Goal: Transaction & Acquisition: Purchase product/service

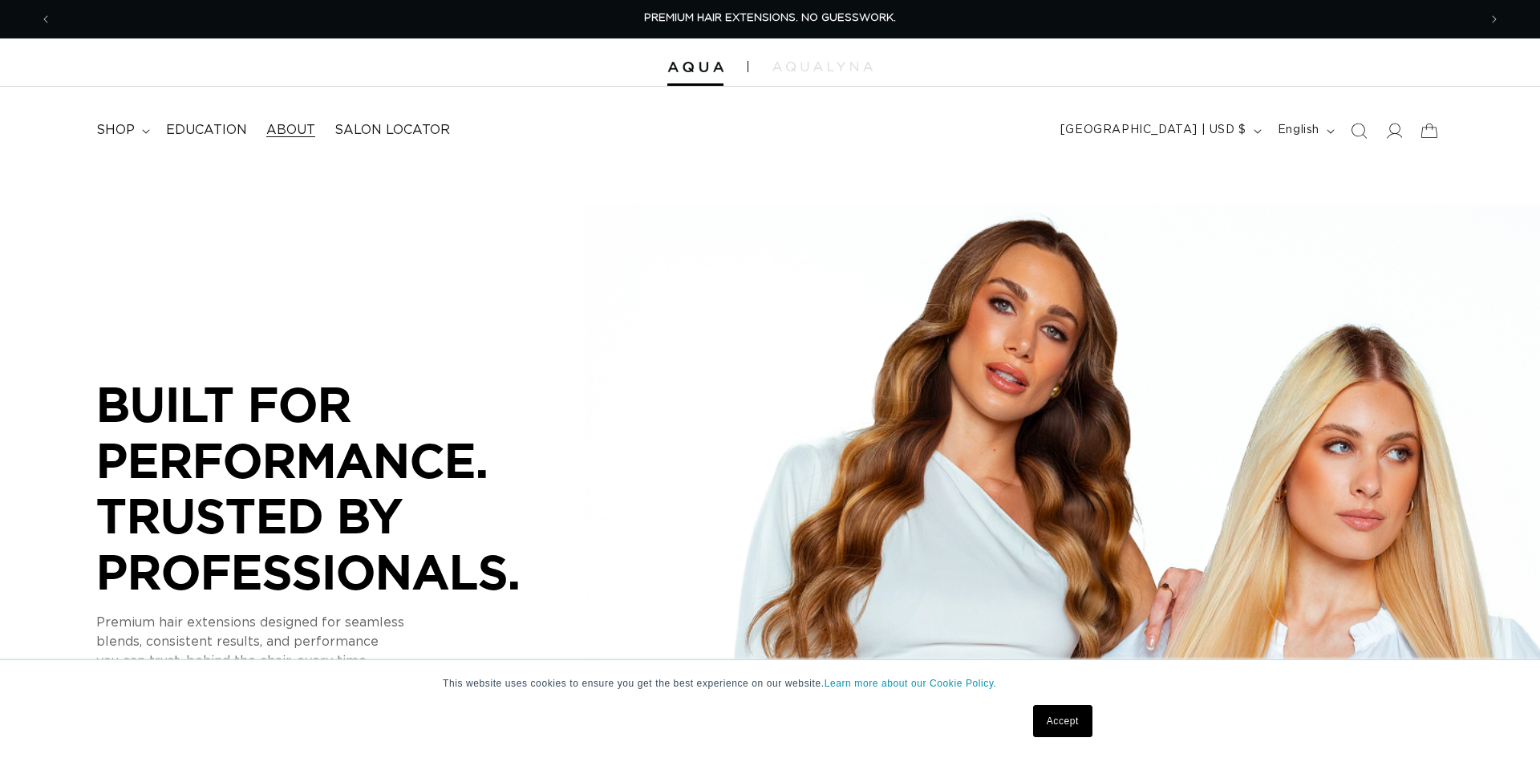
click at [294, 127] on span "About" at bounding box center [290, 130] width 49 height 17
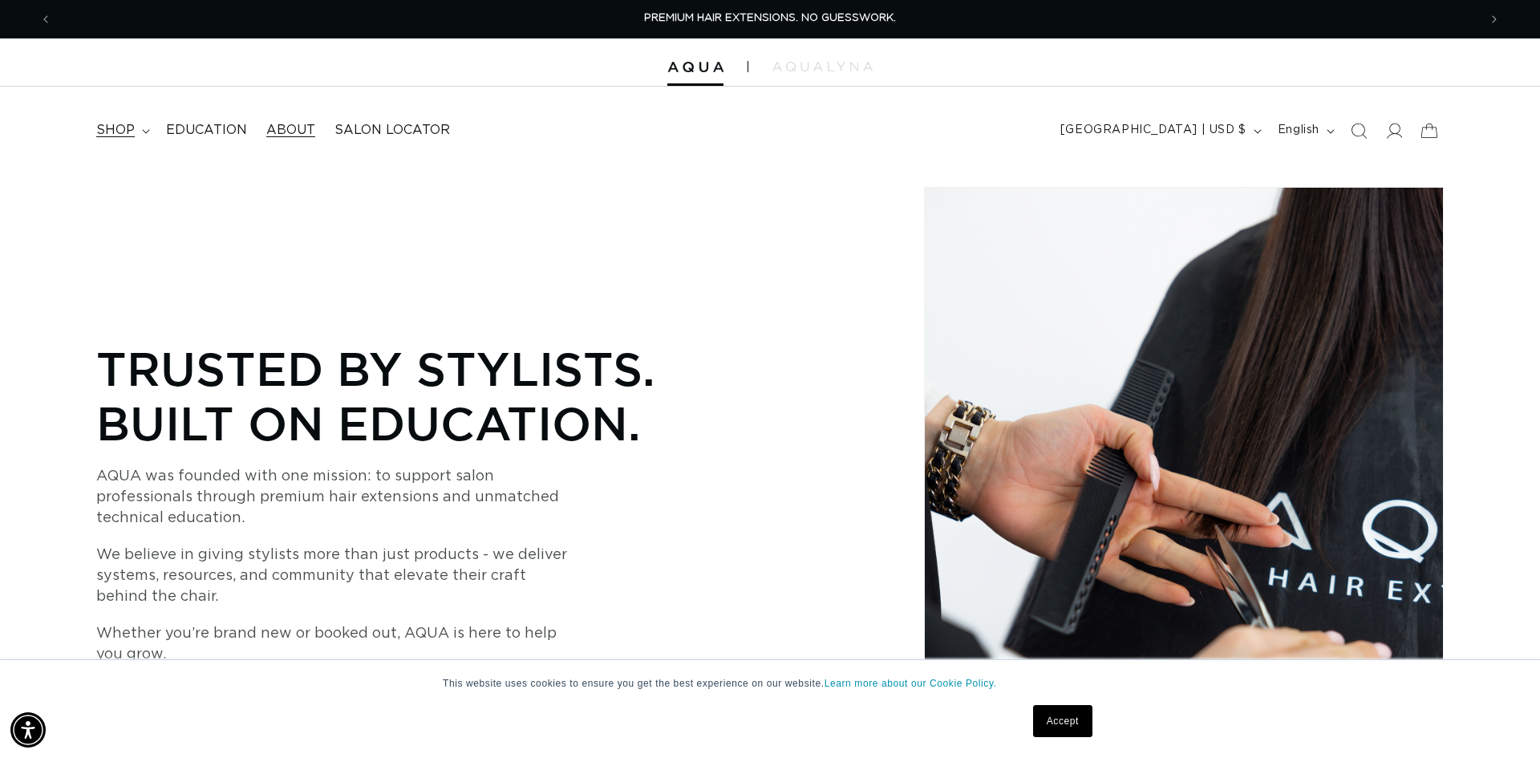
click at [137, 130] on summary "shop" at bounding box center [122, 130] width 70 height 36
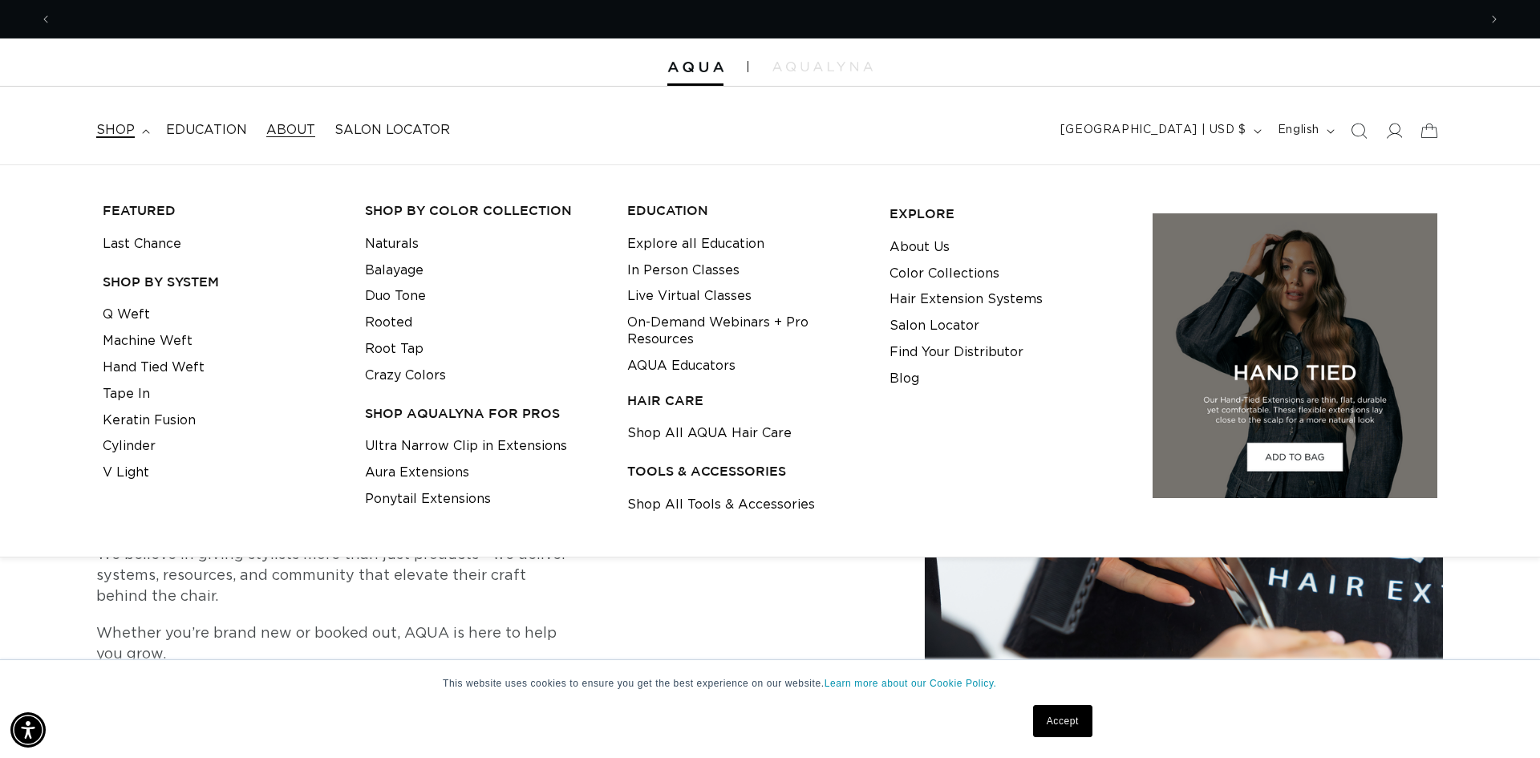
scroll to position [0, 1426]
click at [123, 309] on link "Q Weft" at bounding box center [126, 315] width 47 height 26
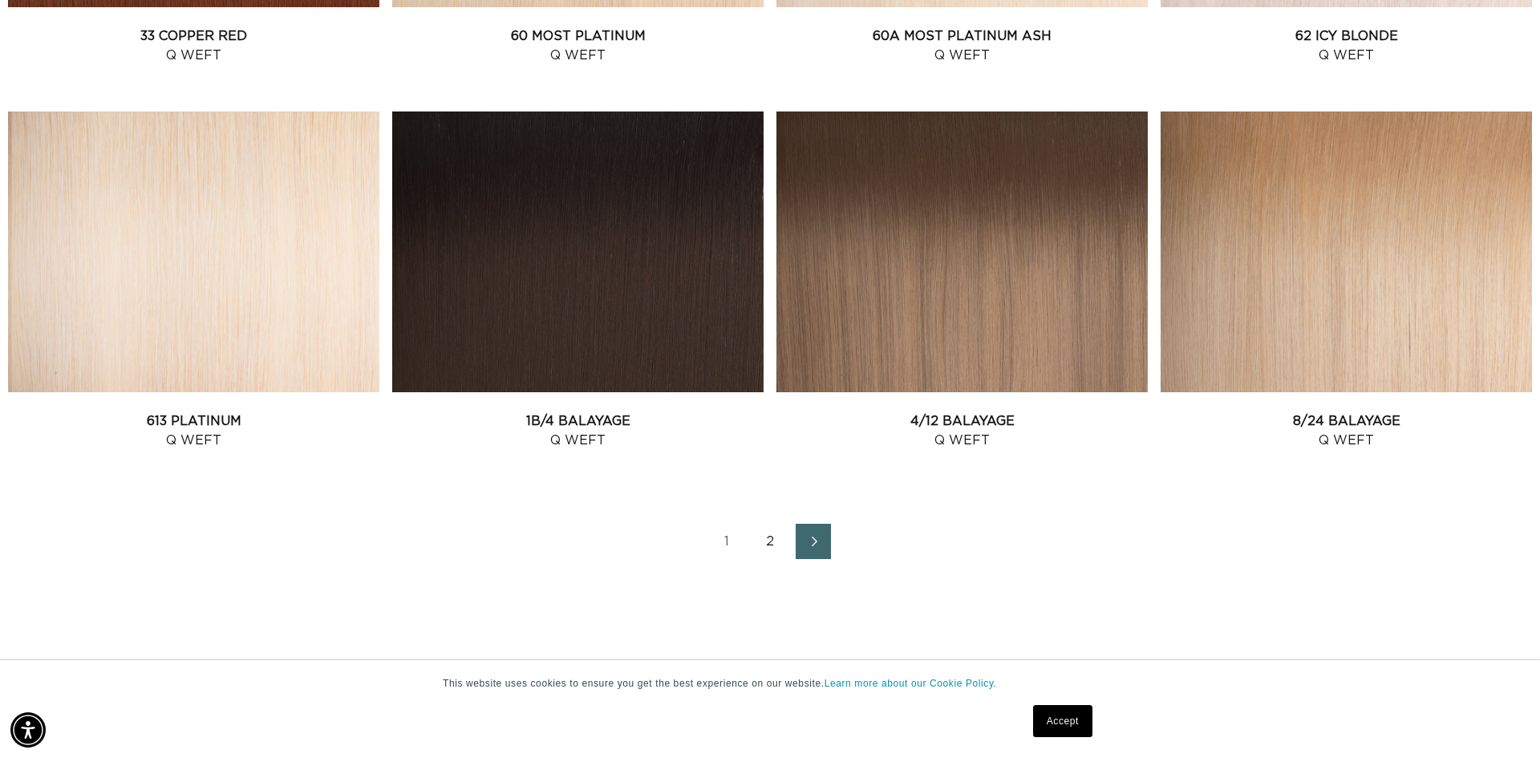
scroll to position [2136, 0]
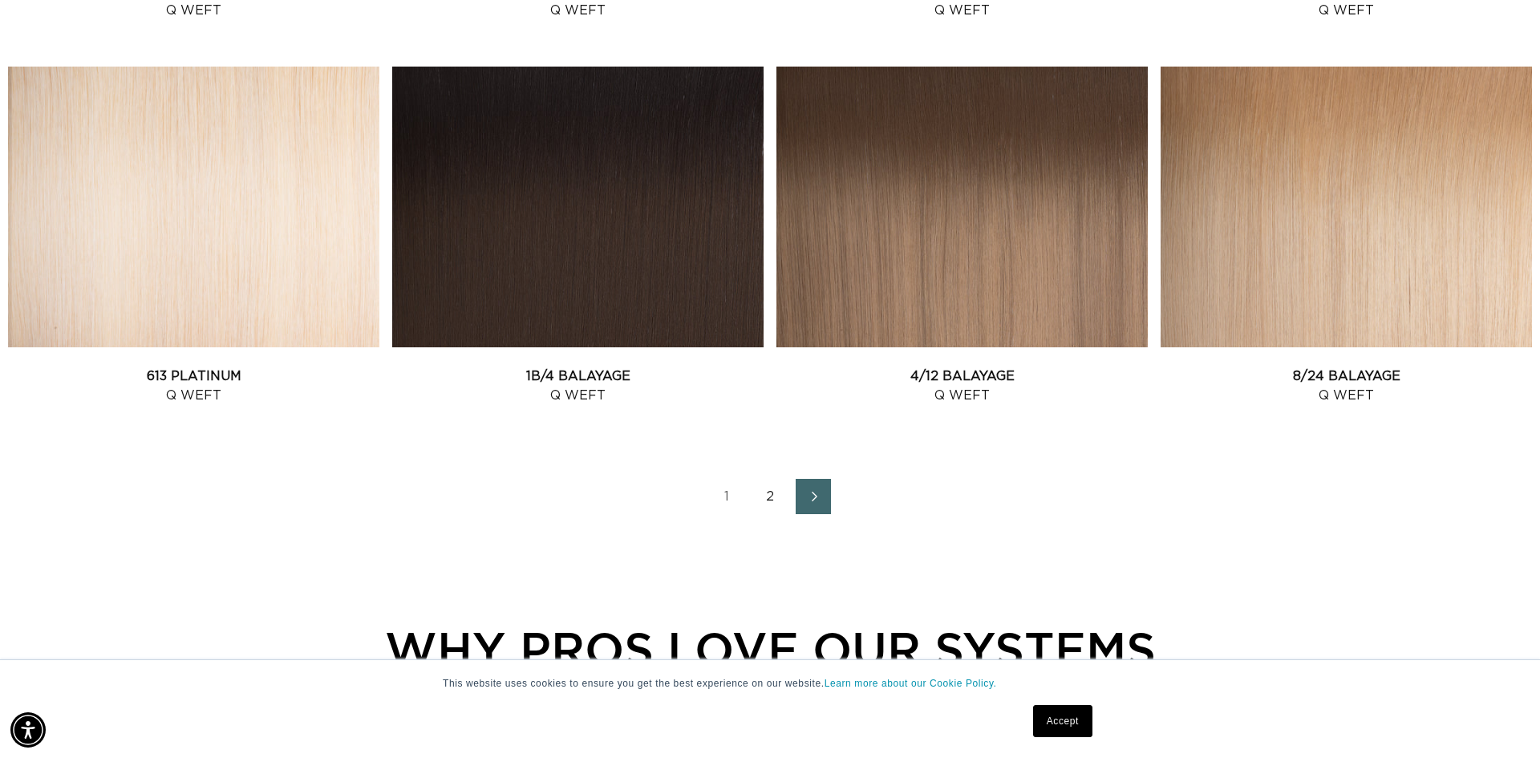
click at [769, 498] on link "2" at bounding box center [769, 496] width 35 height 35
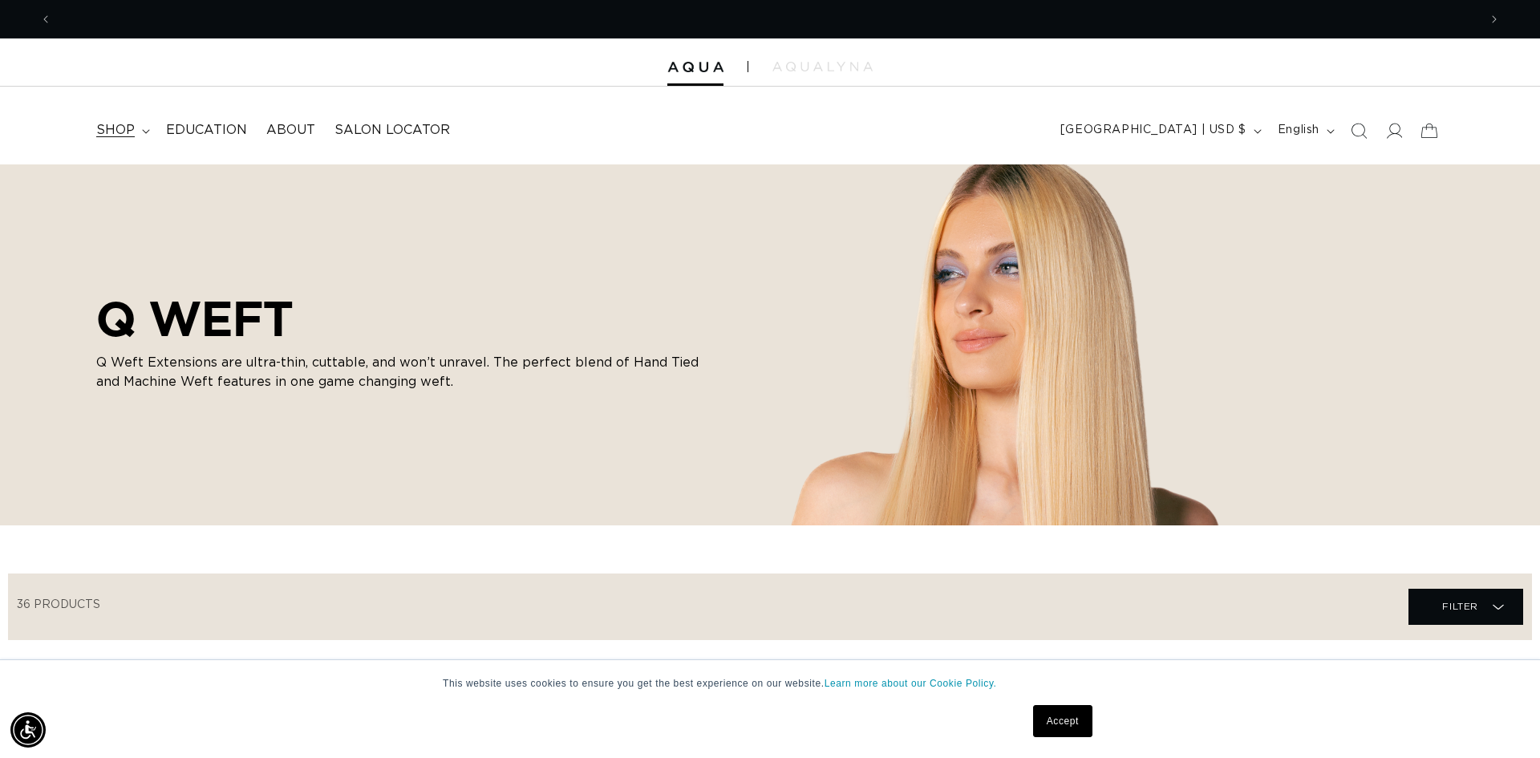
click at [142, 131] on icon at bounding box center [146, 131] width 8 height 5
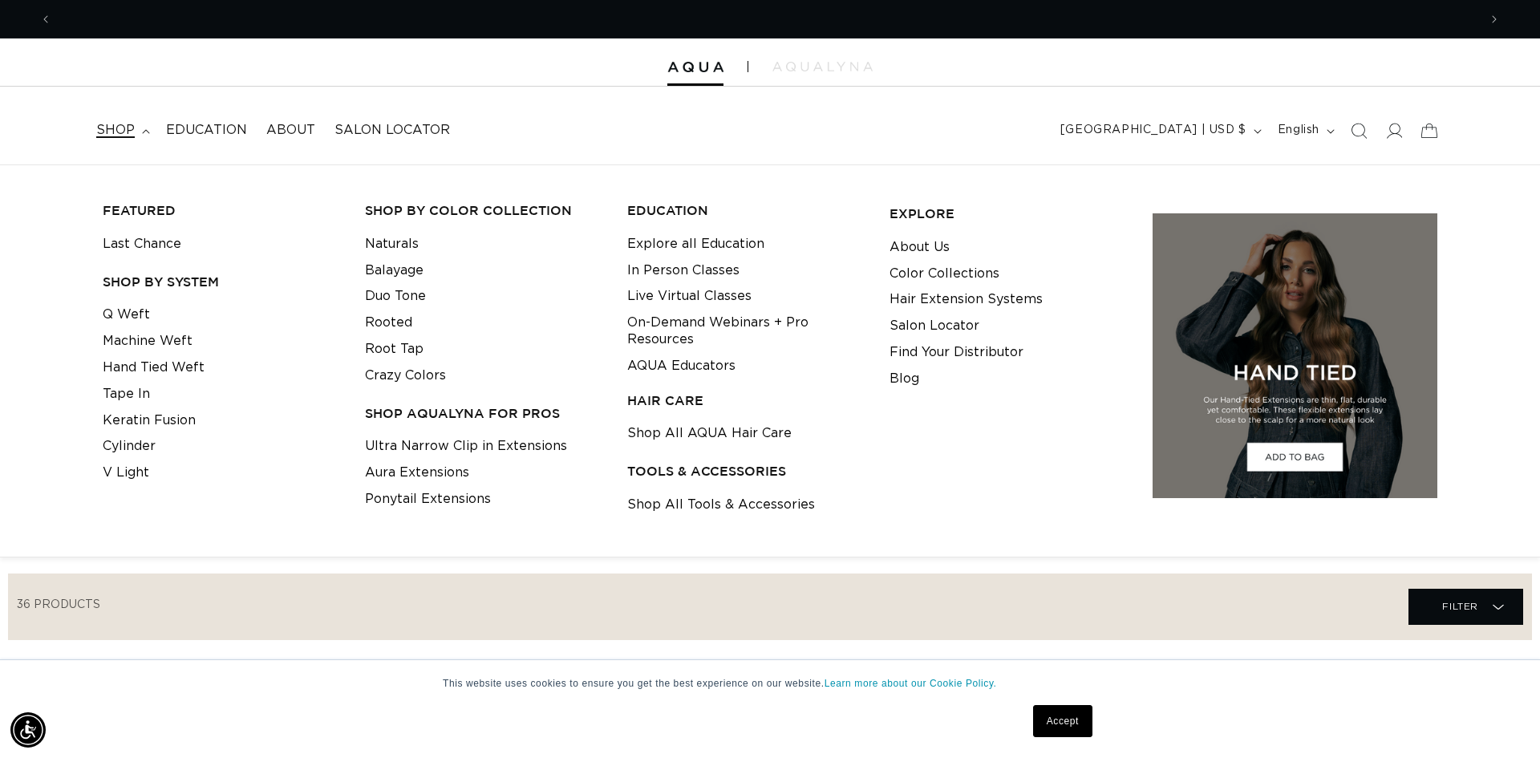
scroll to position [0, 2852]
click at [182, 370] on link "Hand Tied Weft" at bounding box center [154, 367] width 102 height 26
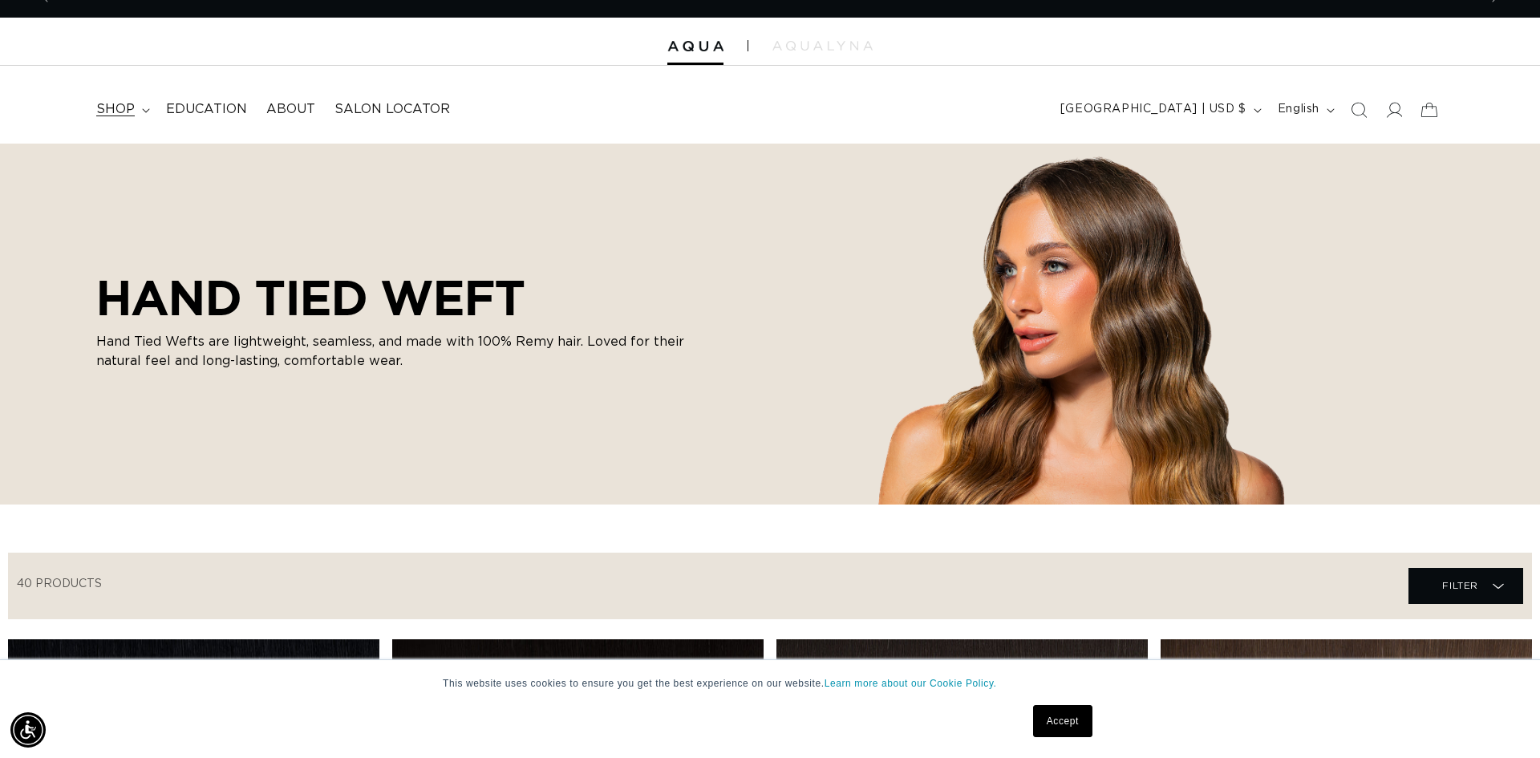
scroll to position [0, 1426]
click at [134, 106] on summary "shop" at bounding box center [122, 109] width 70 height 36
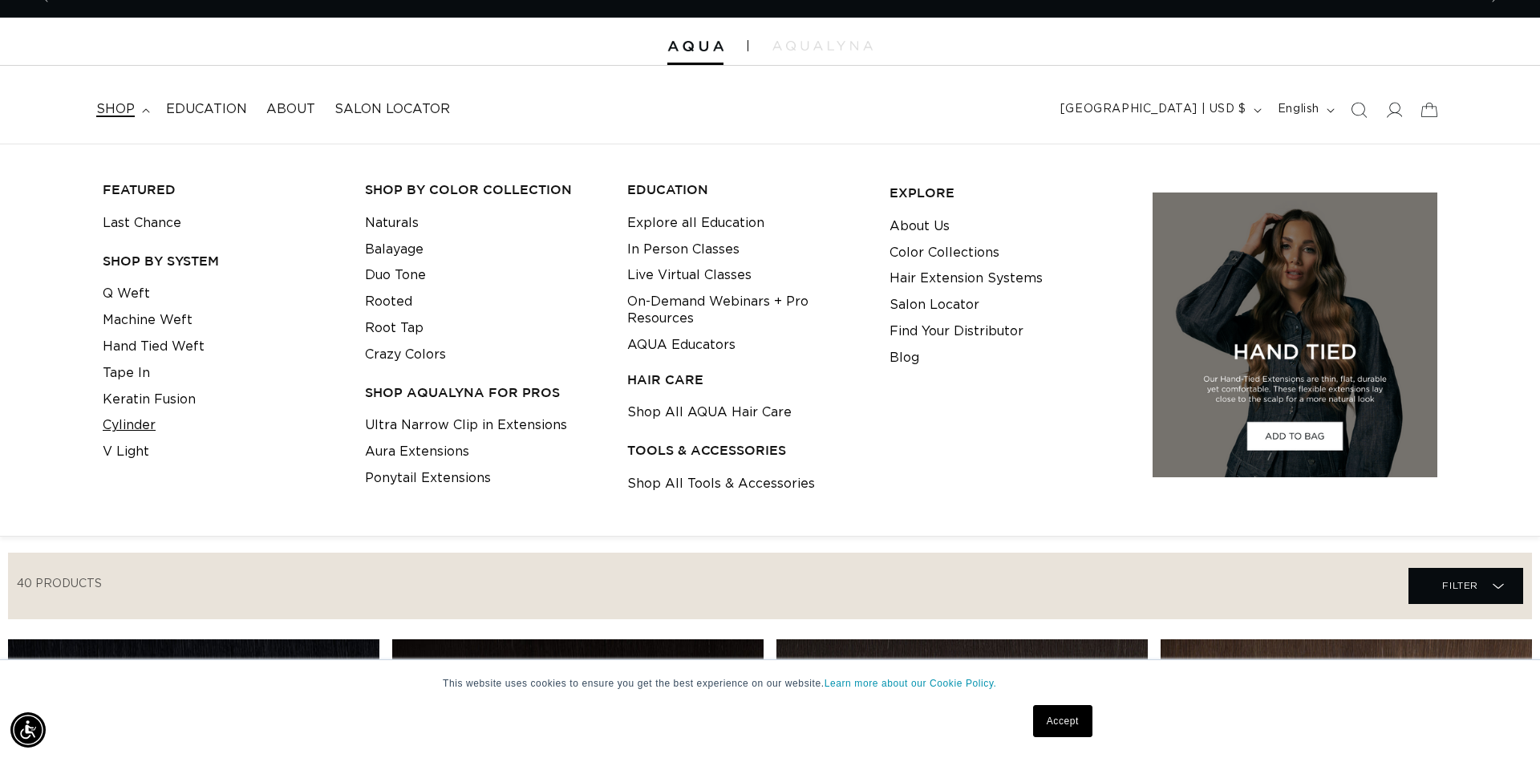
scroll to position [0, 2852]
click at [147, 322] on link "Machine Weft" at bounding box center [148, 320] width 90 height 26
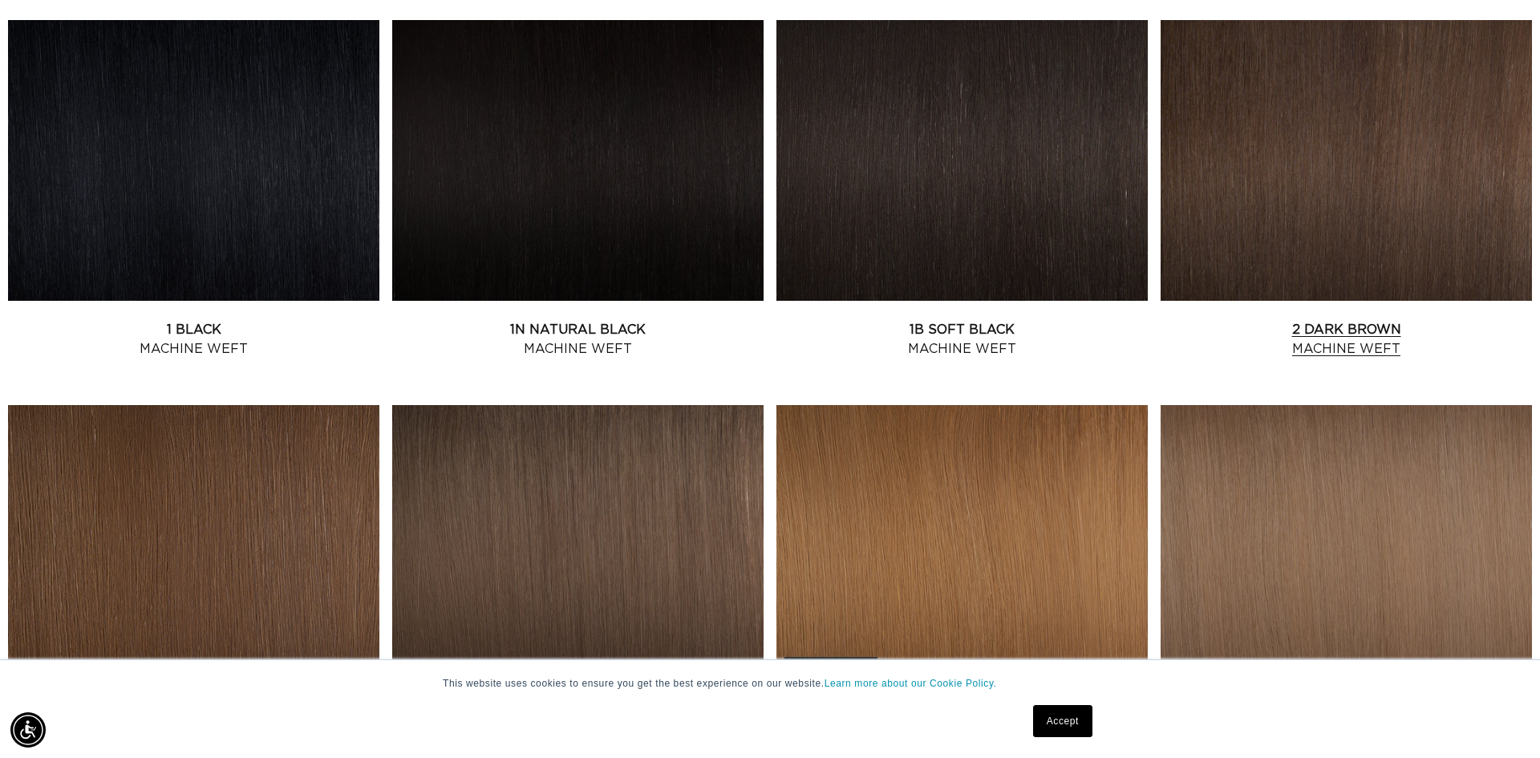
scroll to position [642, 0]
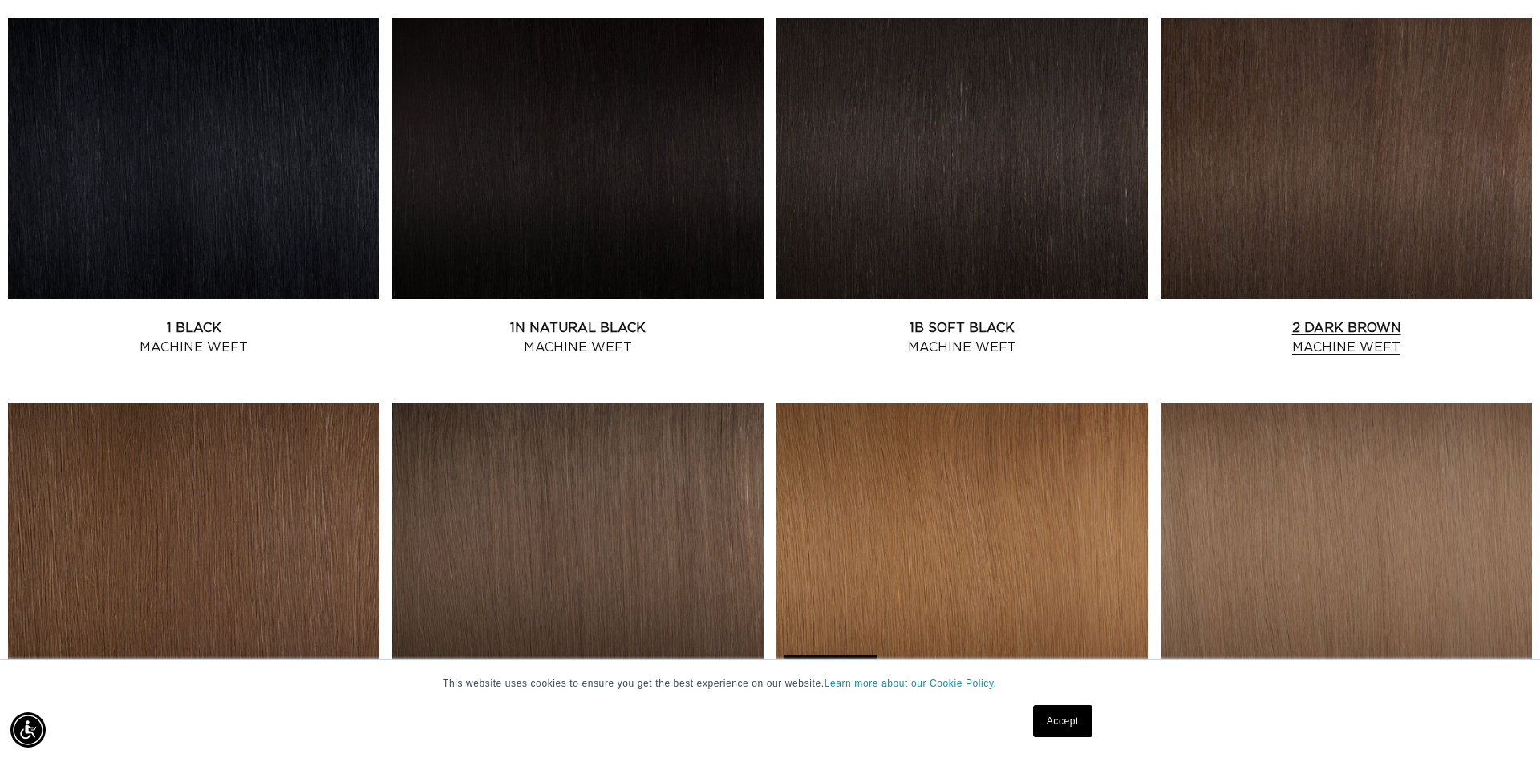
click at [1328, 318] on link "2 Dark Brown Machine Weft" at bounding box center [1345, 337] width 371 height 38
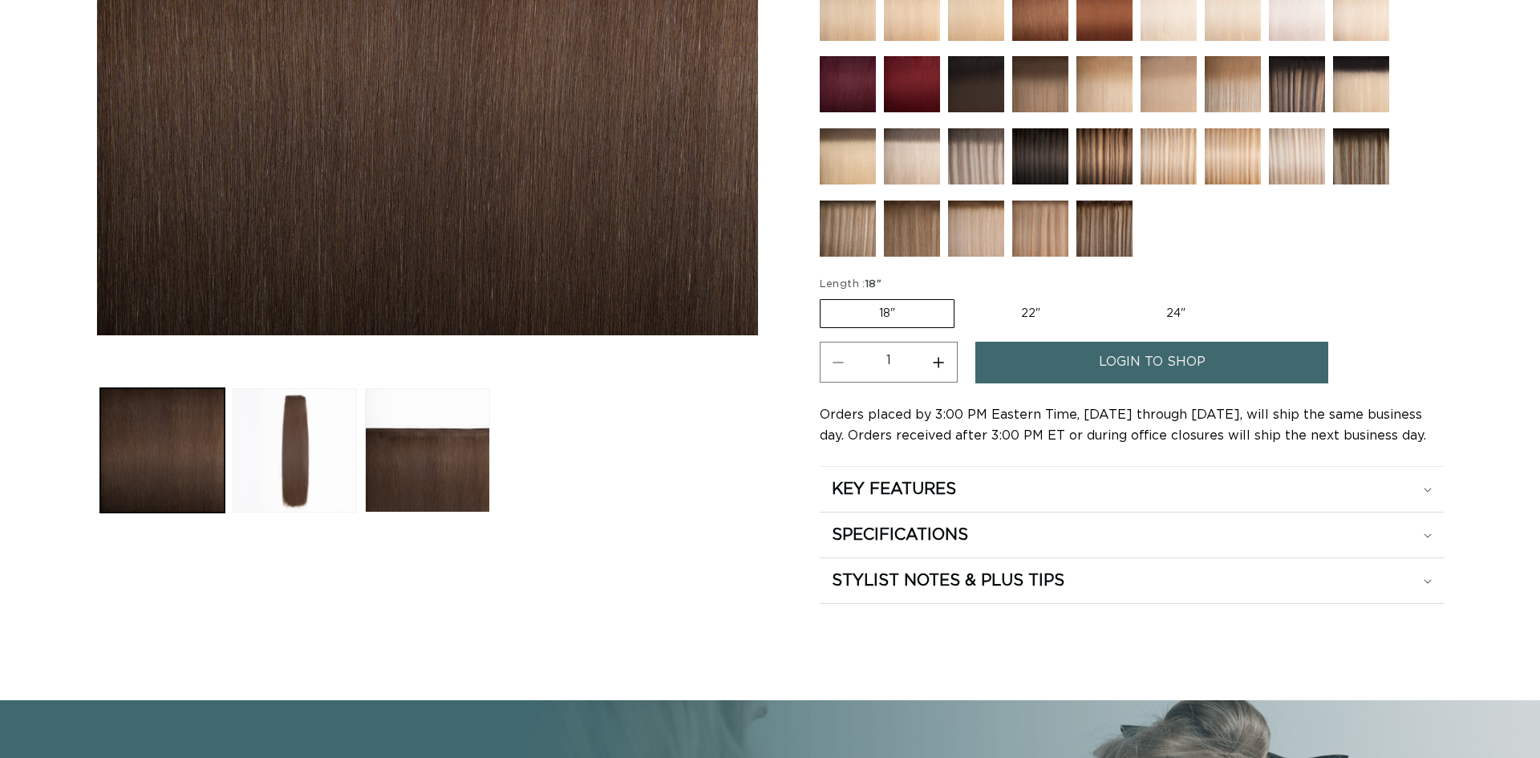
scroll to position [522, 0]
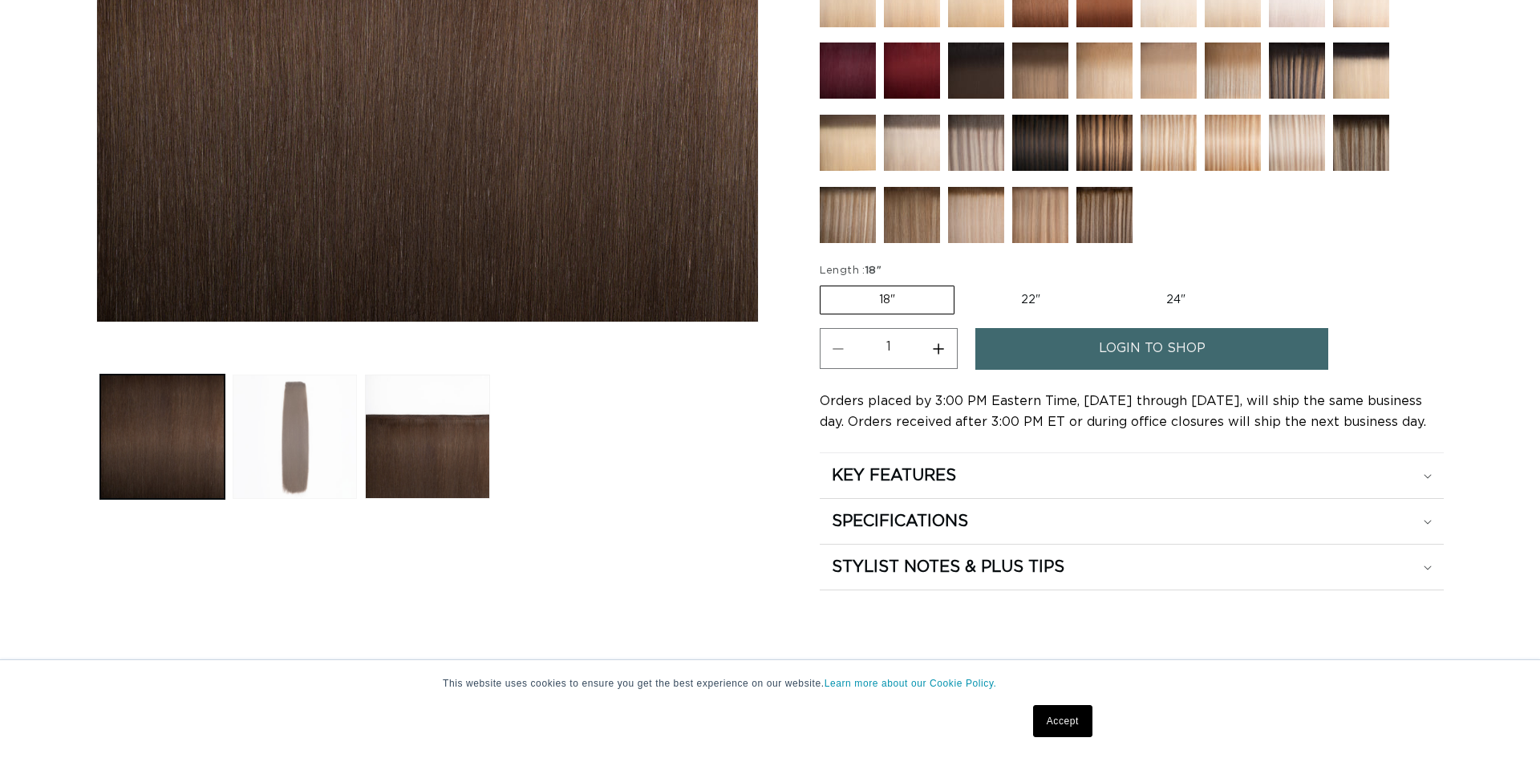
click at [311, 441] on button "Load image 2 in gallery view" at bounding box center [295, 436] width 124 height 124
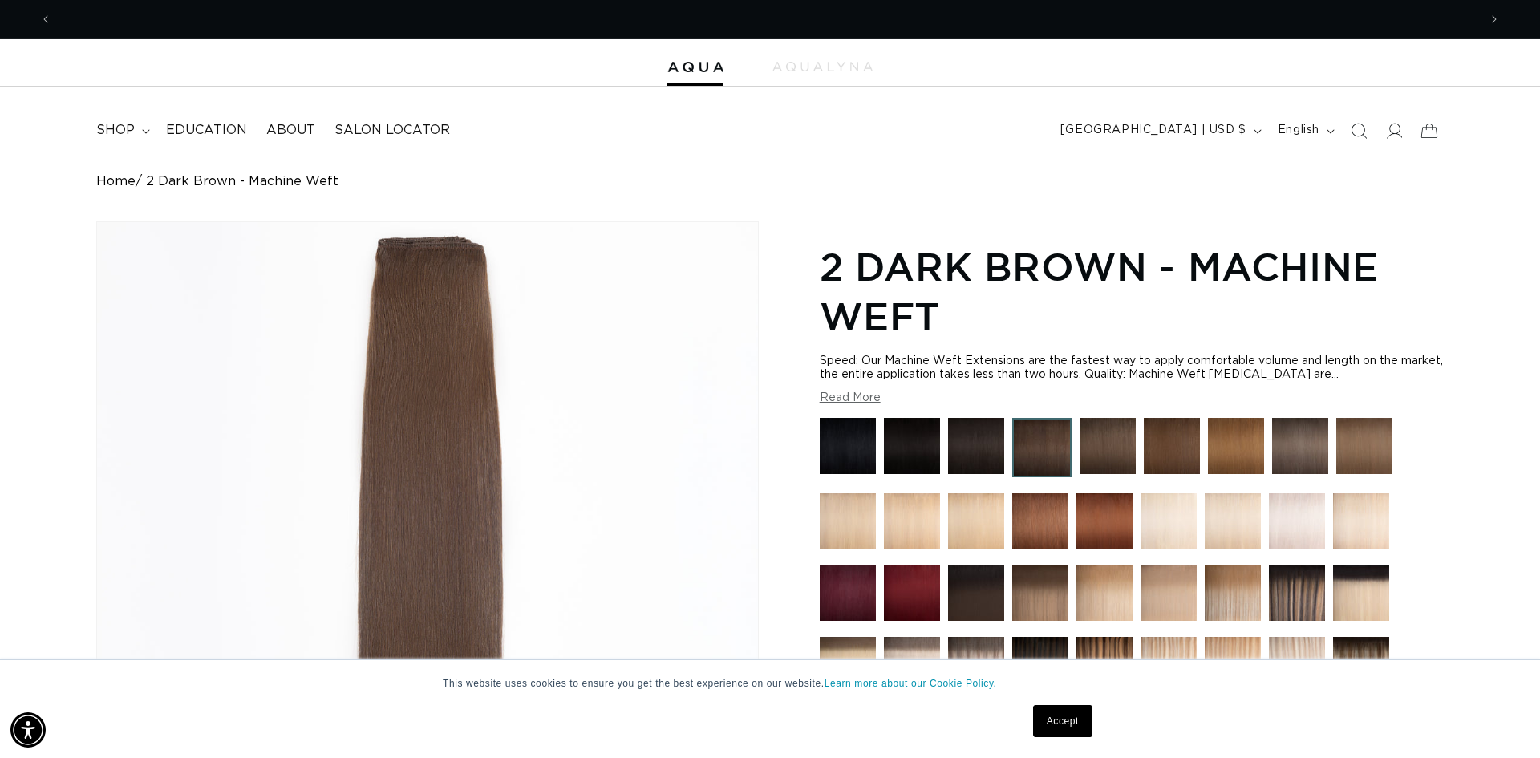
scroll to position [0, 0]
click at [431, 251] on img "Gallery Viewer" at bounding box center [427, 532] width 661 height 621
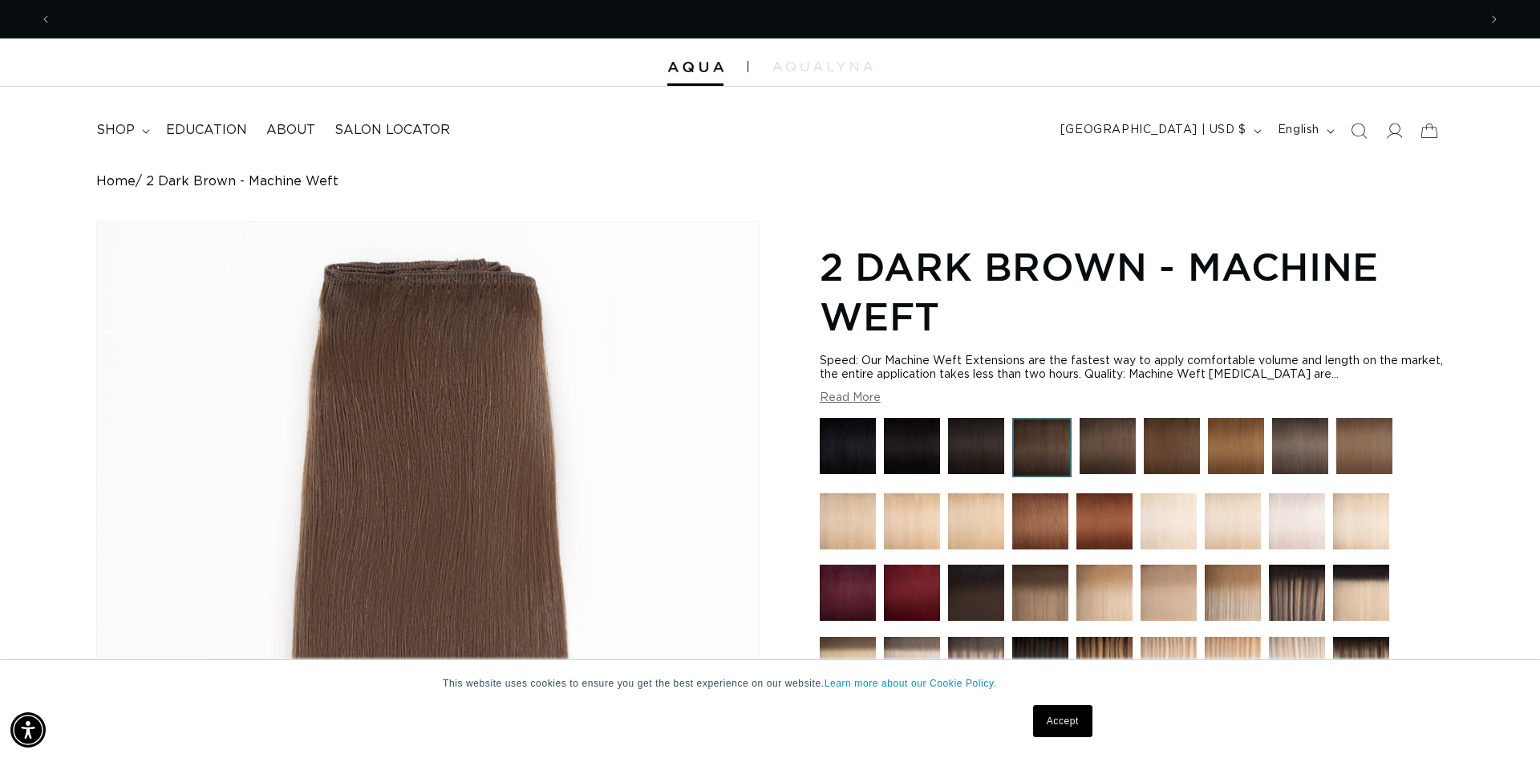
scroll to position [0, 1426]
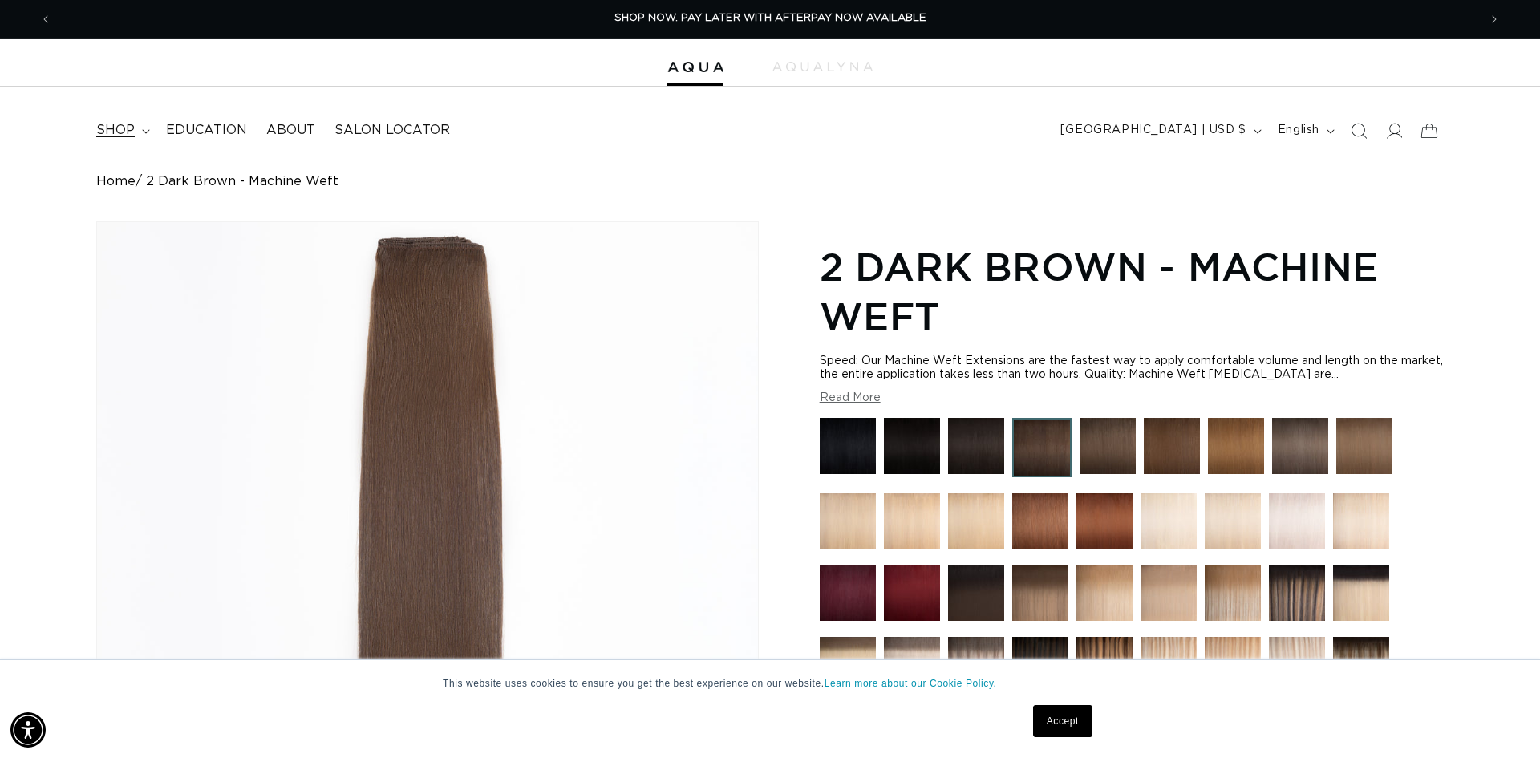
click at [139, 130] on summary "shop" at bounding box center [122, 130] width 70 height 36
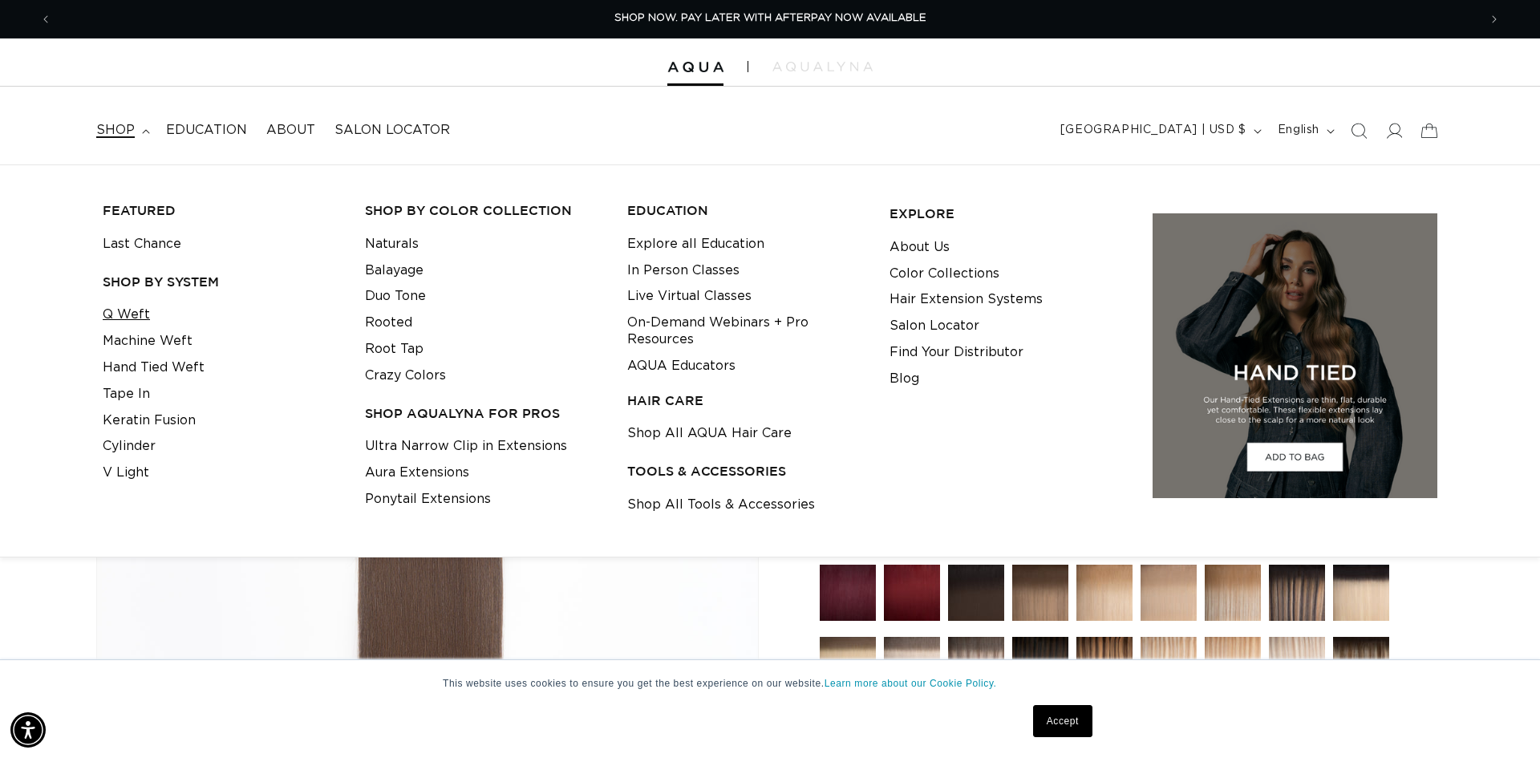
click at [119, 314] on link "Q Weft" at bounding box center [126, 315] width 47 height 26
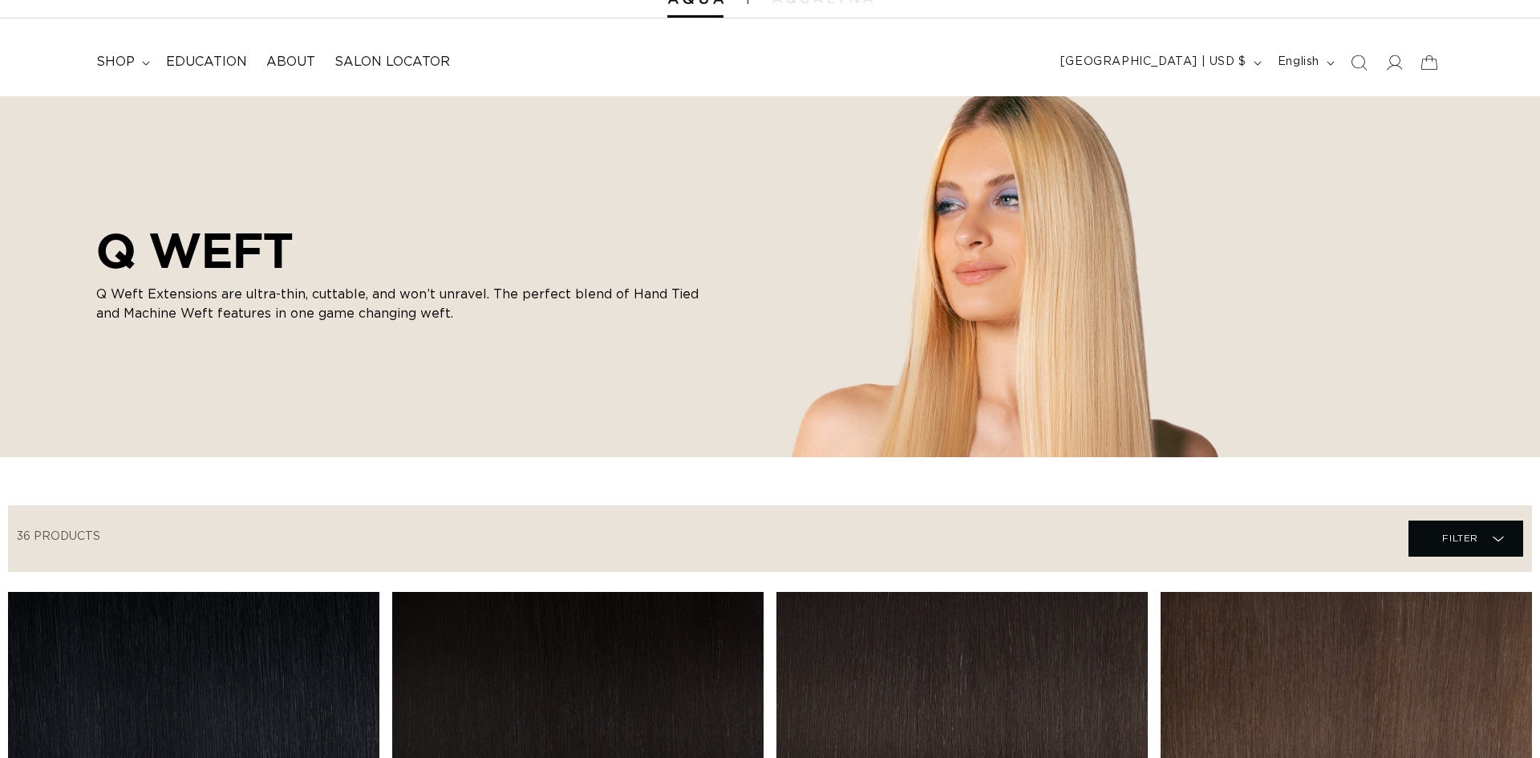
scroll to position [309, 0]
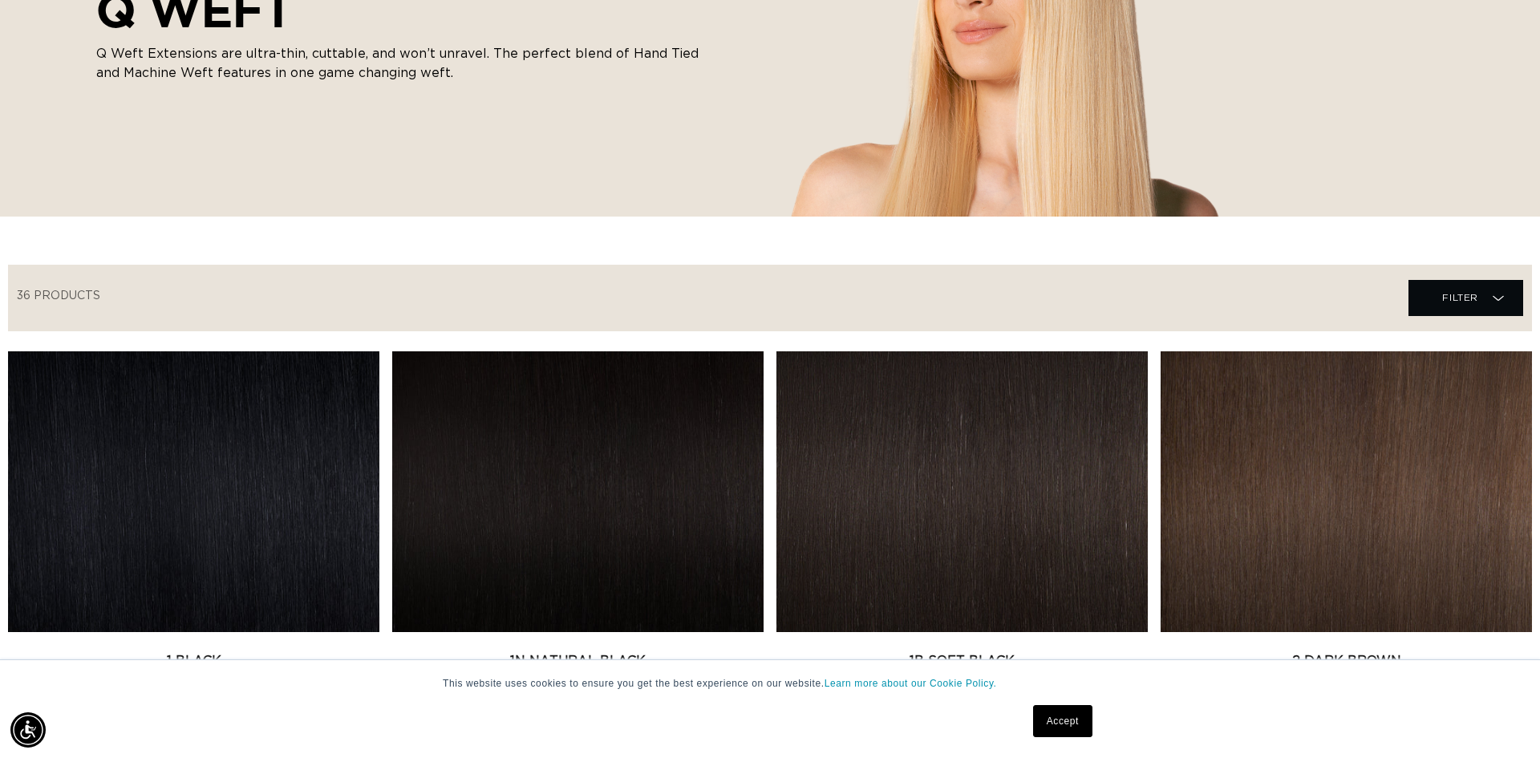
drag, startPoint x: 187, startPoint y: 509, endPoint x: 220, endPoint y: 484, distance: 41.2
click at [186, 651] on link "1 Black Q Weft" at bounding box center [193, 670] width 371 height 38
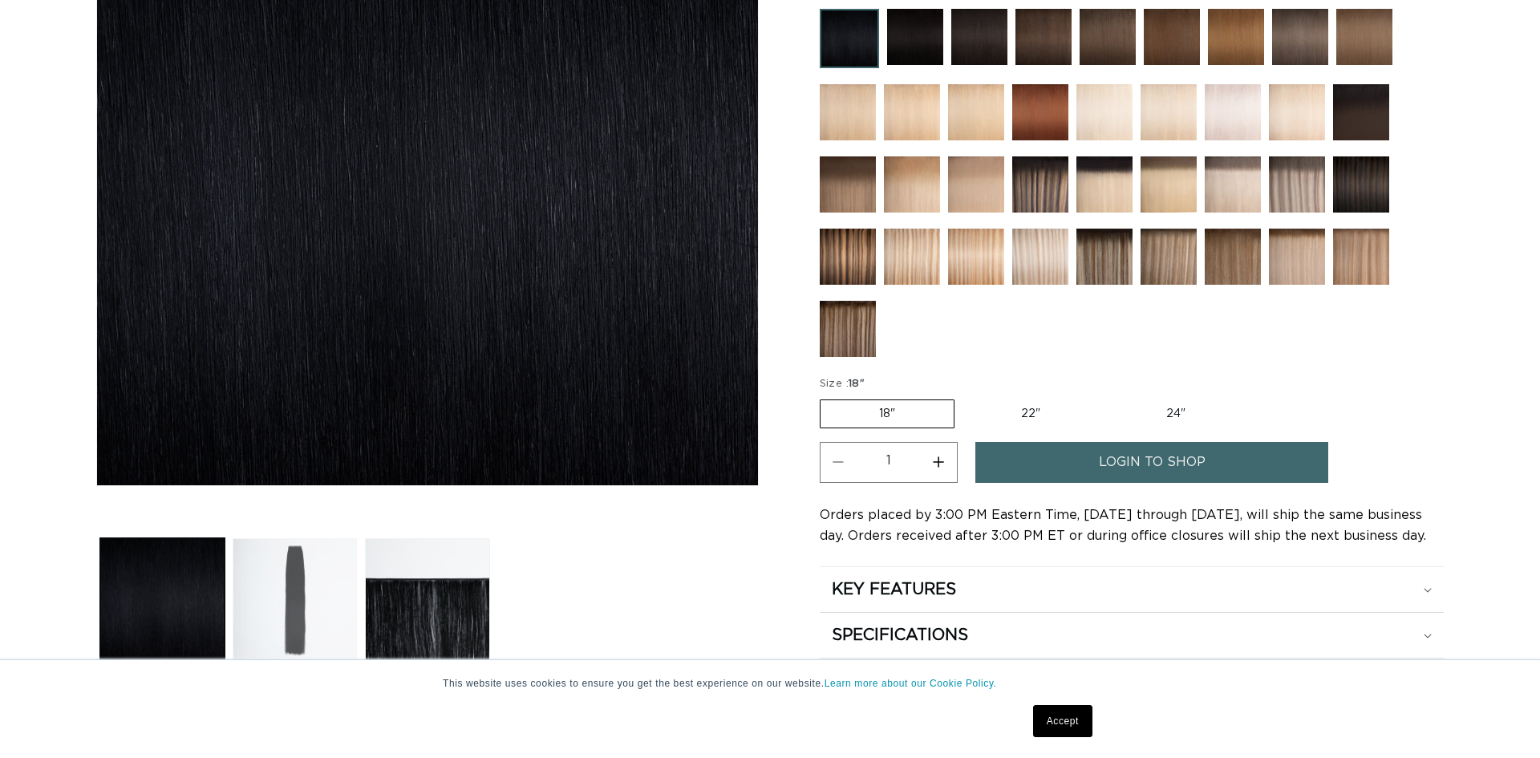
click at [322, 593] on button "Load image 2 in gallery view" at bounding box center [295, 600] width 124 height 124
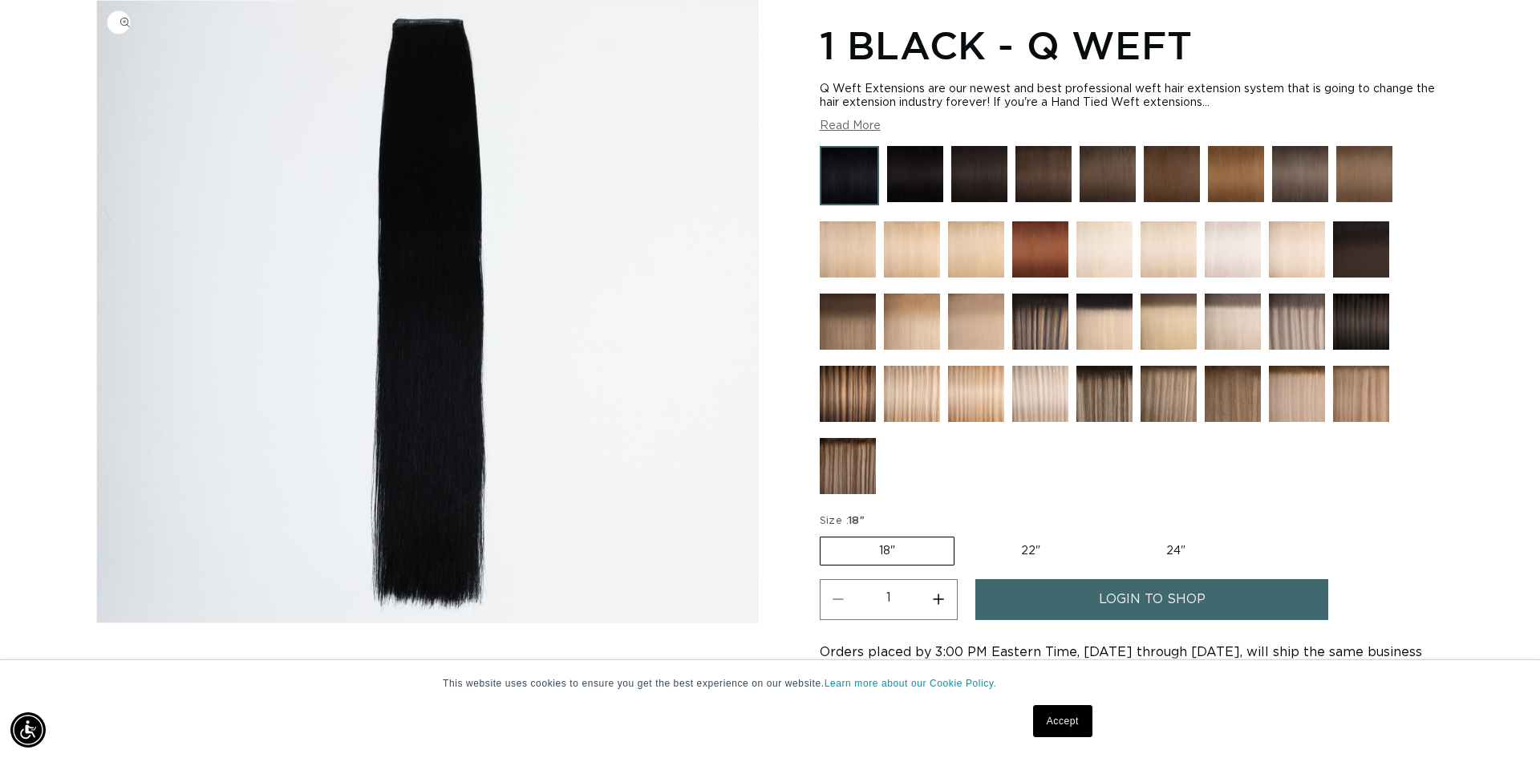
scroll to position [0, 1426]
click at [445, 22] on img "Gallery Viewer" at bounding box center [427, 311] width 661 height 621
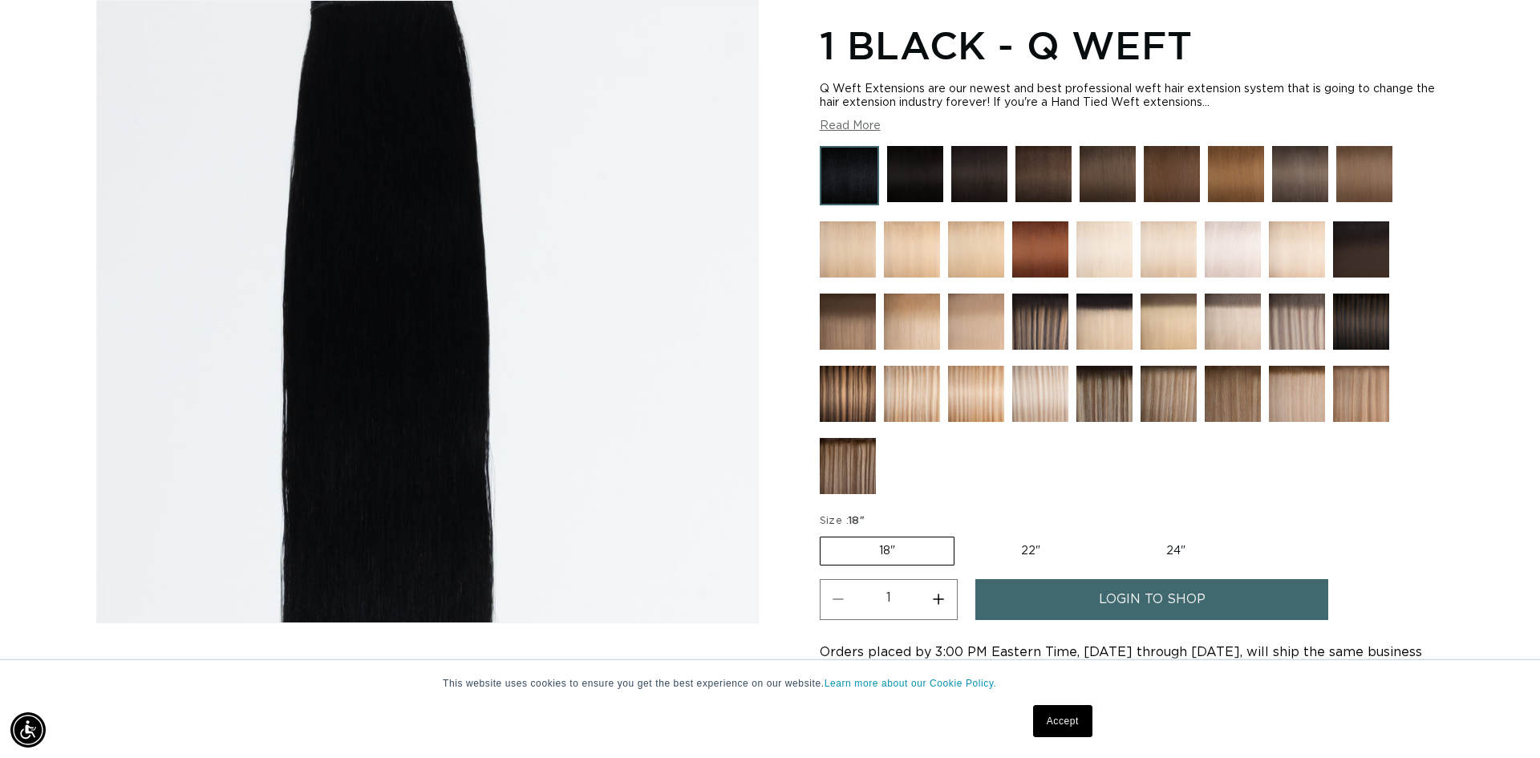
scroll to position [0, 2852]
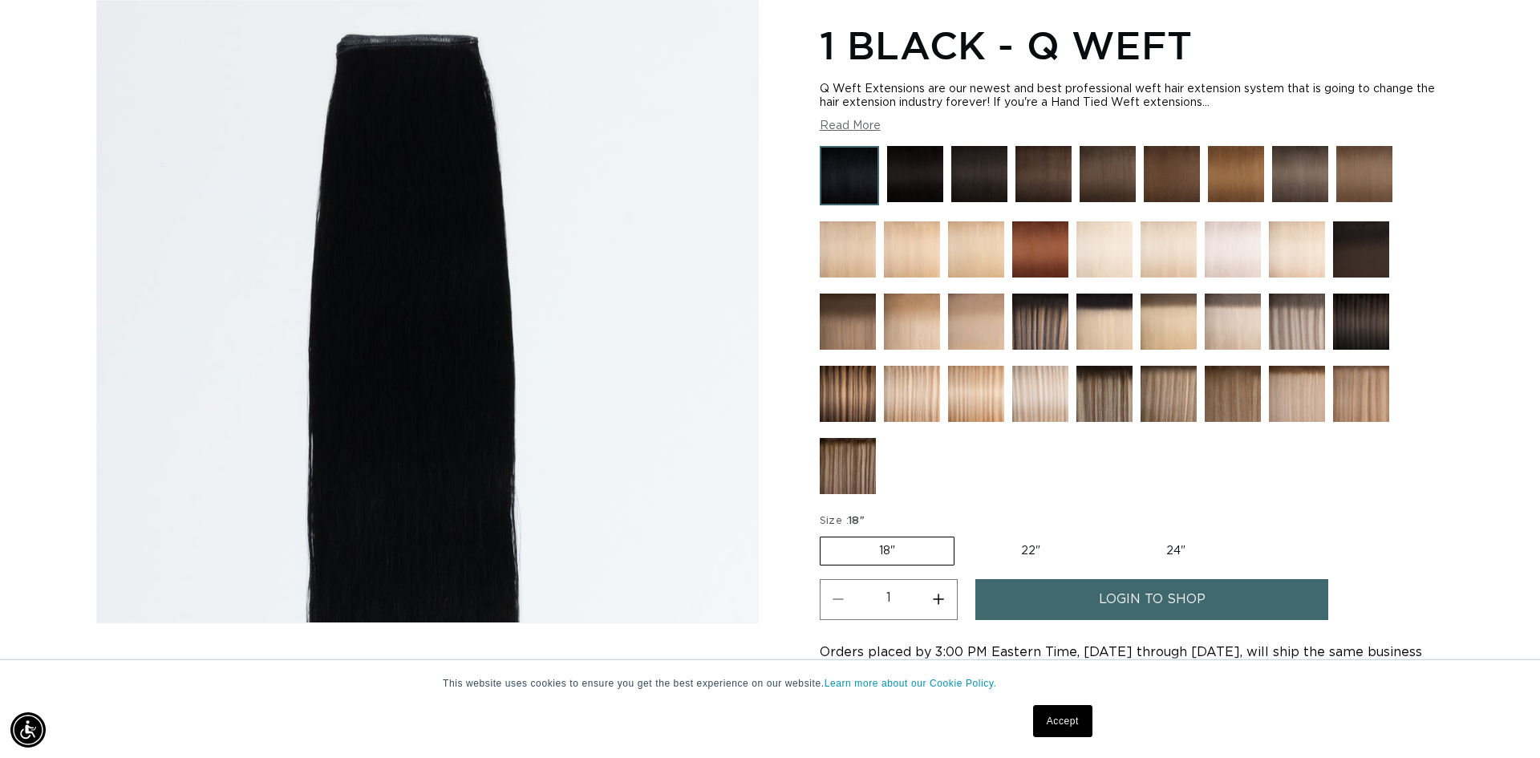
click at [448, 37] on div "Gallery Viewer" at bounding box center [427, 311] width 661 height 621
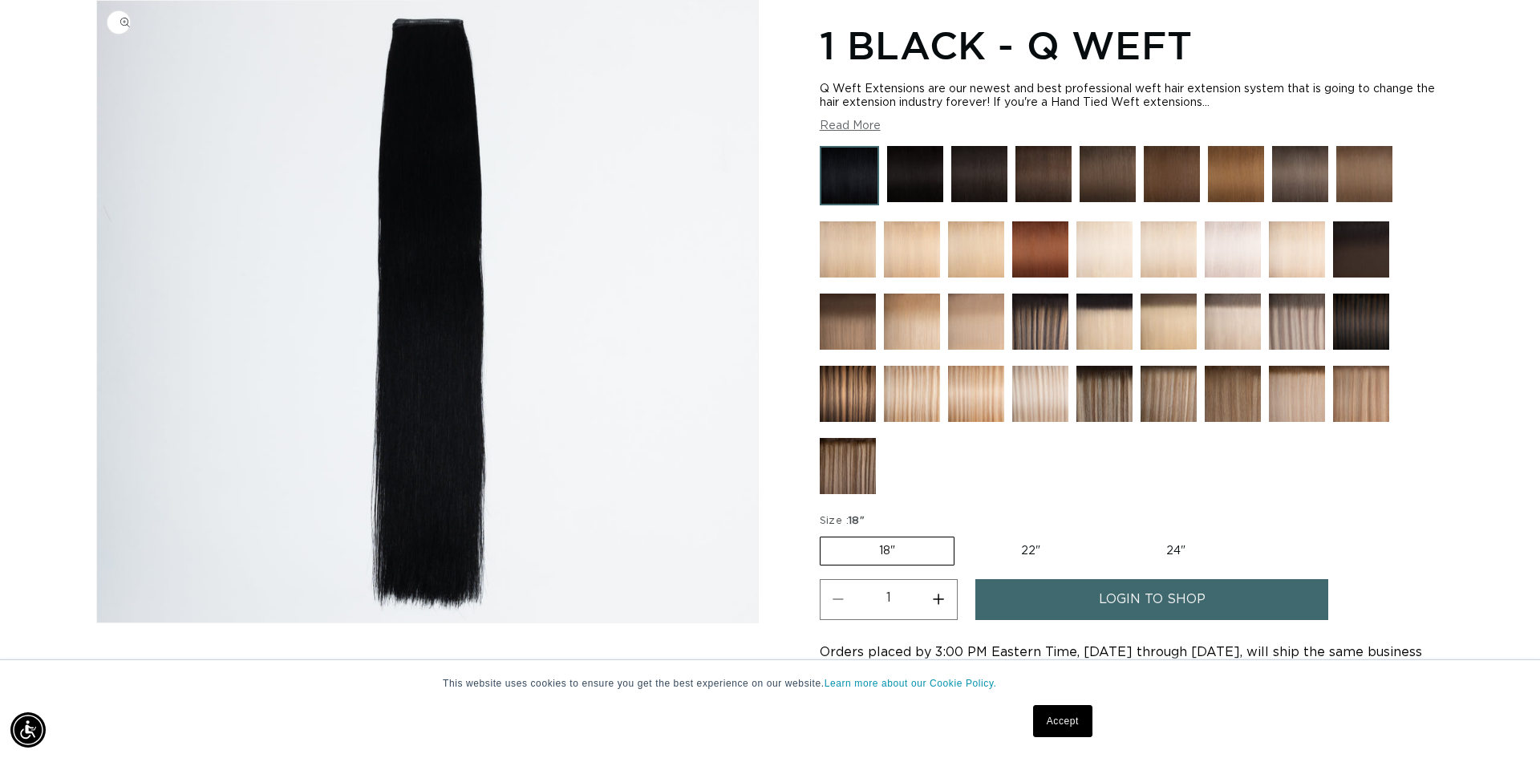
click at [448, 37] on img "Gallery Viewer" at bounding box center [427, 311] width 661 height 621
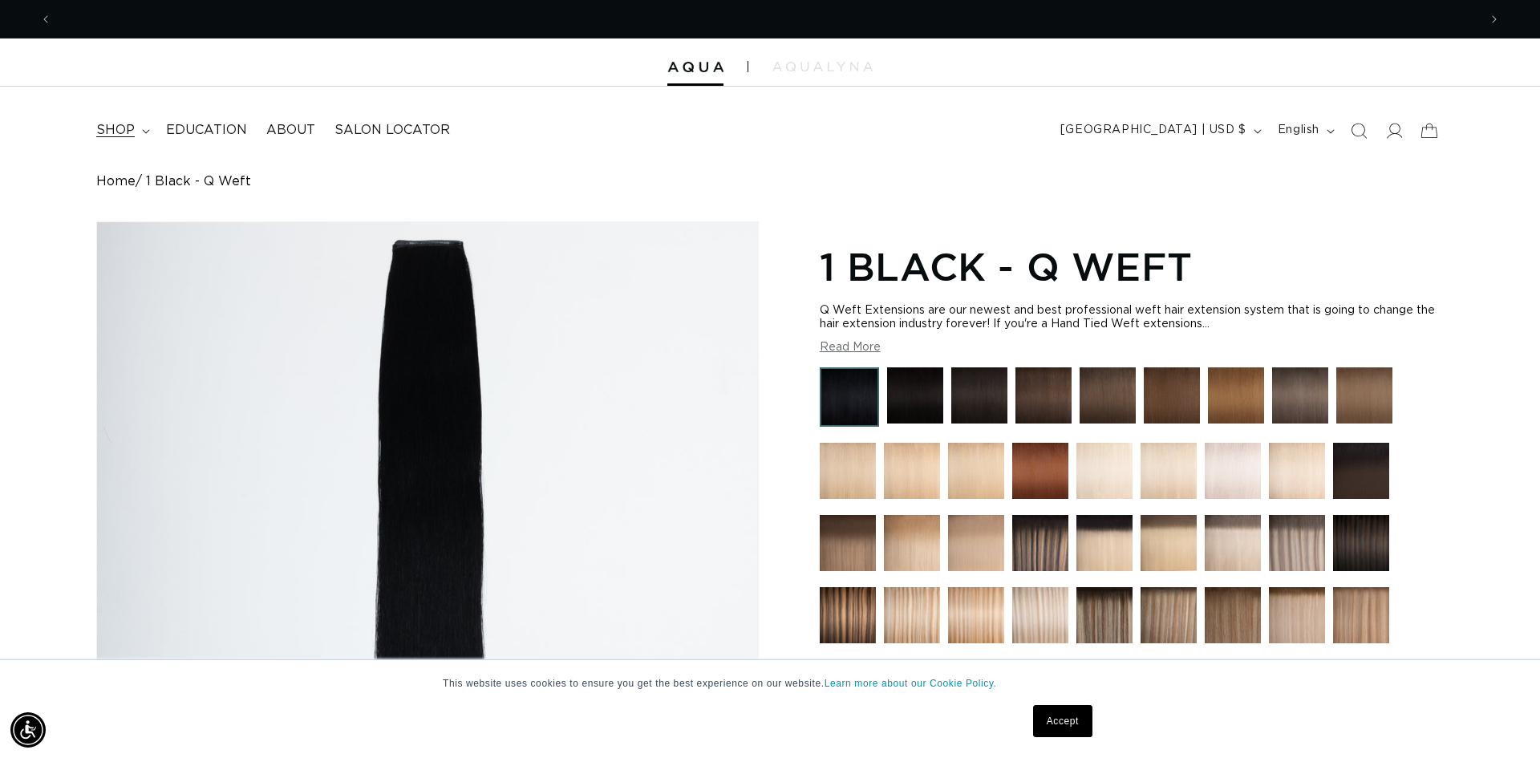
scroll to position [0, 2852]
click at [136, 126] on summary "shop" at bounding box center [122, 130] width 70 height 36
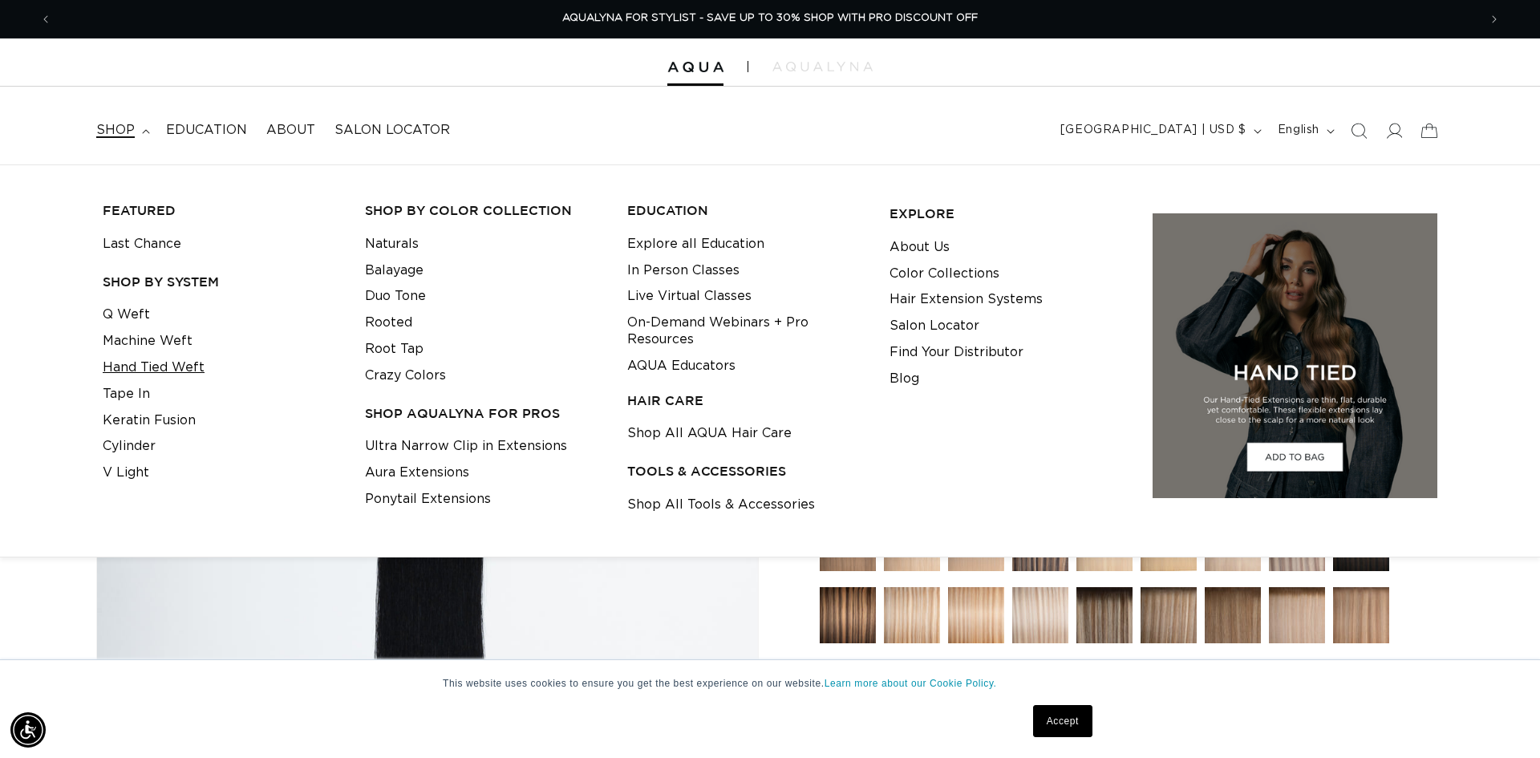
click at [174, 366] on link "Hand Tied Weft" at bounding box center [154, 367] width 102 height 26
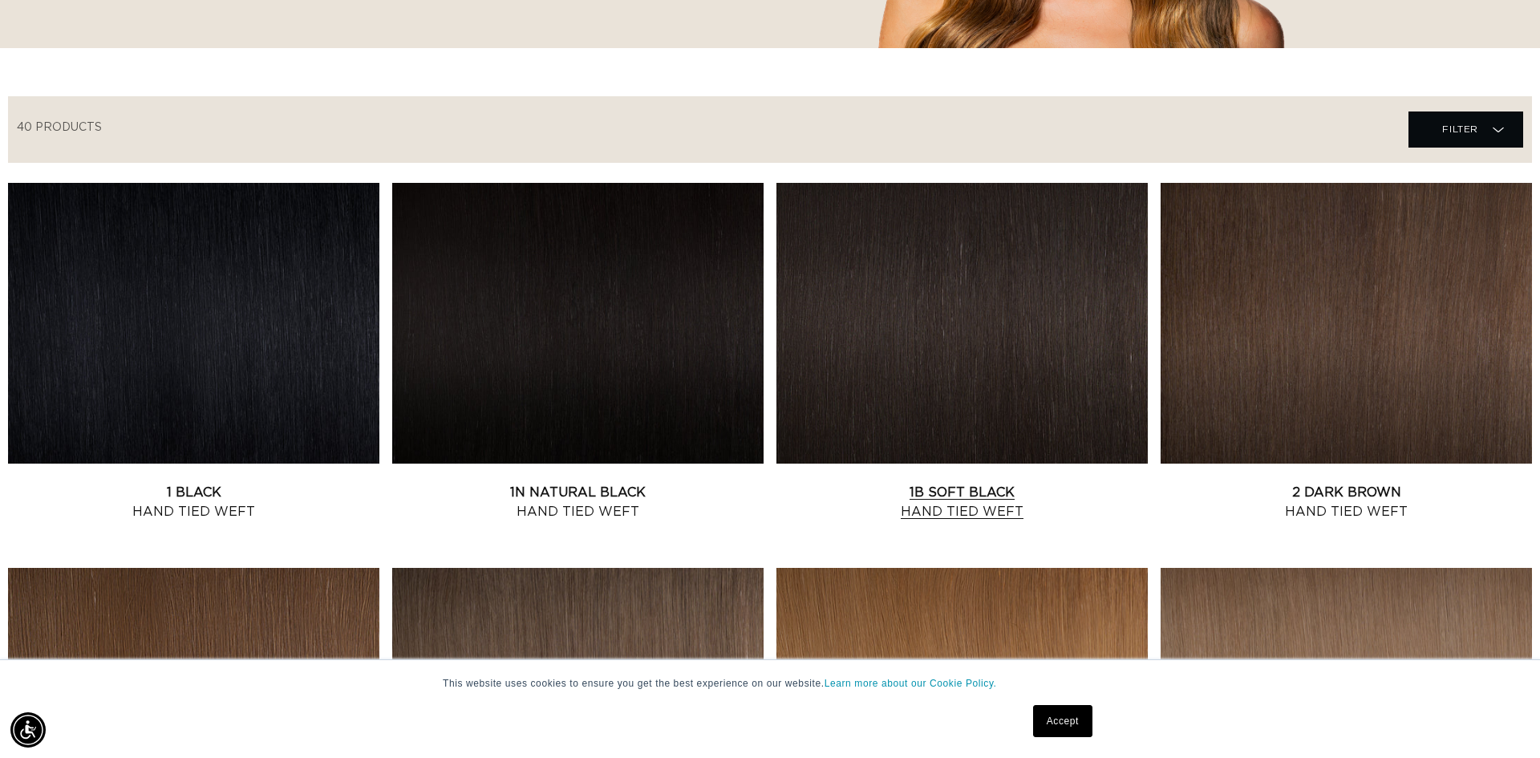
scroll to position [0, 1426]
click at [656, 483] on link "1N Natural Black Hand Tied Weft" at bounding box center [577, 502] width 371 height 38
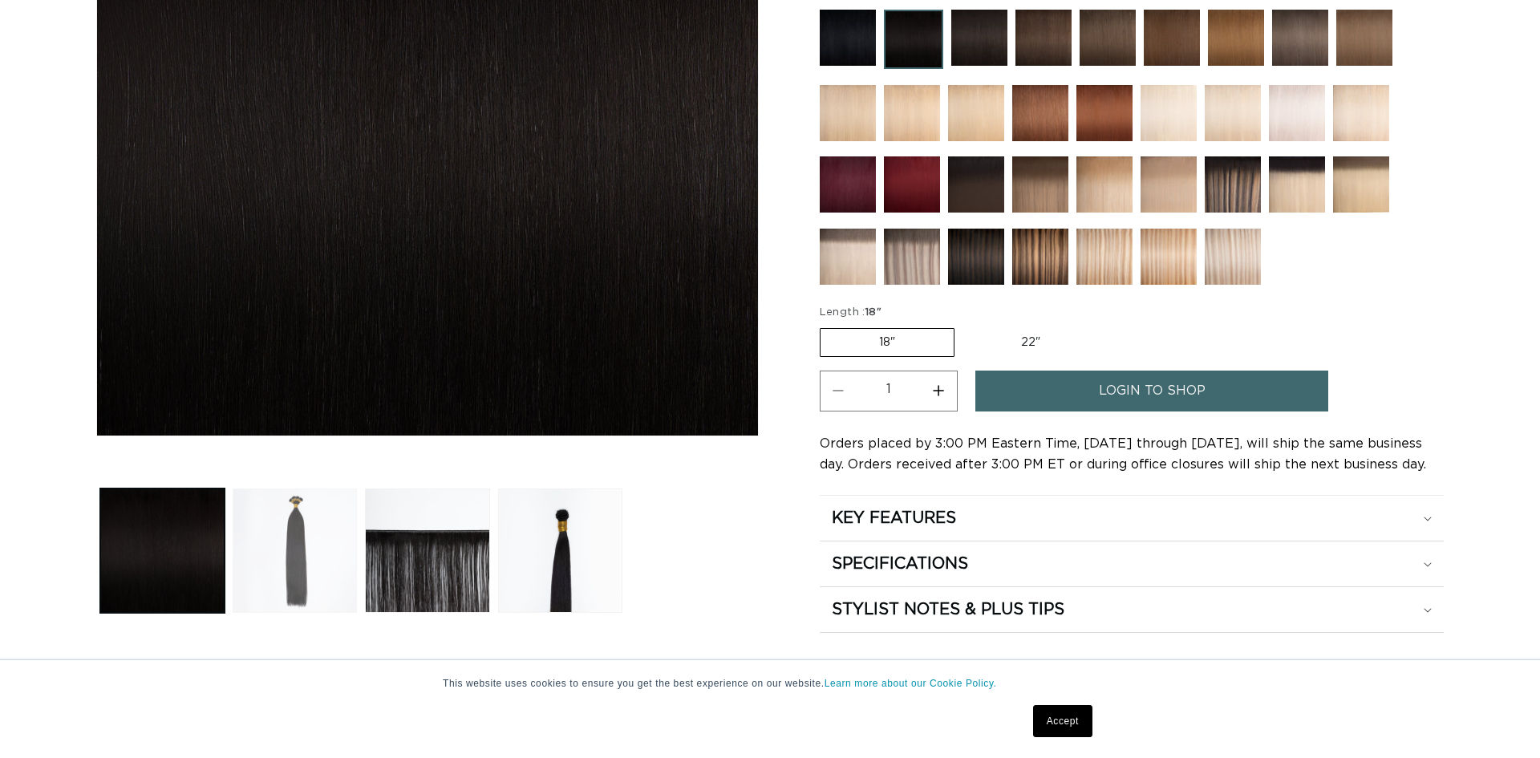
click at [316, 534] on button "Load image 2 in gallery view" at bounding box center [295, 550] width 124 height 124
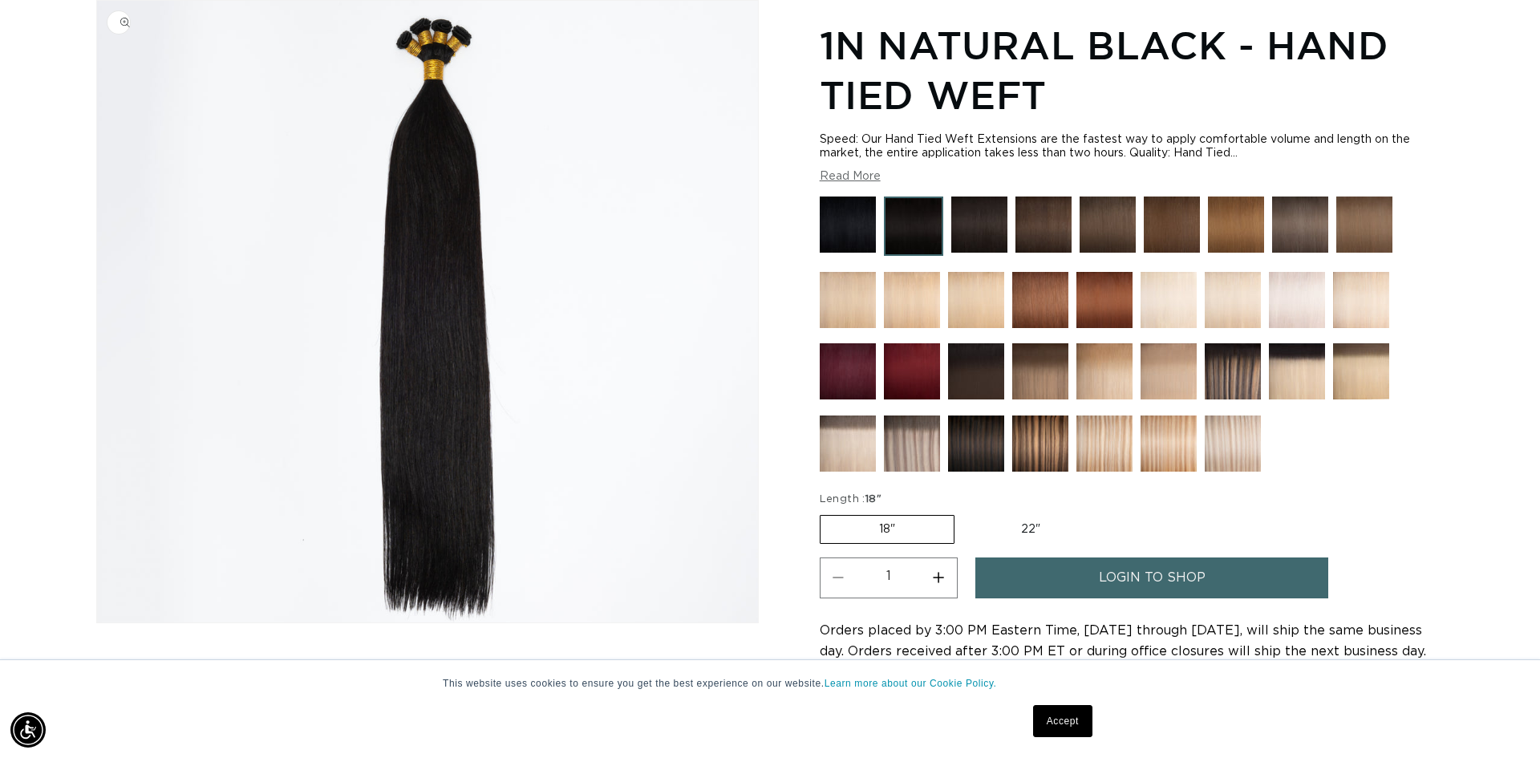
scroll to position [0, 2852]
